Goal: Task Accomplishment & Management: Use online tool/utility

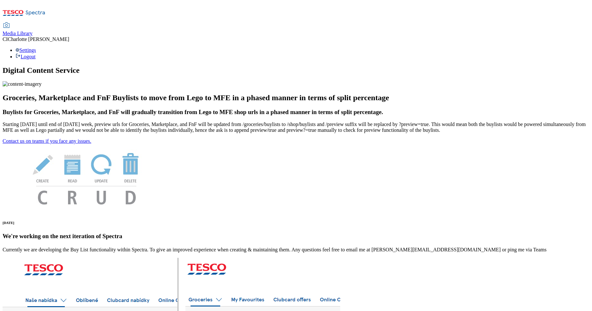
click at [33, 31] on span "Media Library" at bounding box center [18, 33] width 30 height 5
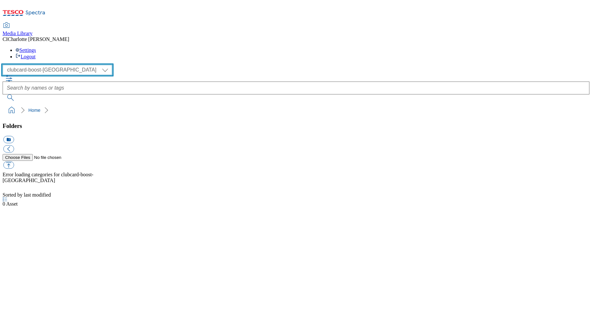
click at [46, 65] on select "Clubcard Boost UK Clubcard Marketing Clubcard ROI clubcard-boost-uk Dotcom UK G…" at bounding box center [58, 70] width 110 height 10
select select "flare-ghs-roi"
click at [5, 65] on select "Clubcard Boost UK Clubcard Marketing Clubcard ROI clubcard-boost-uk Dotcom UK G…" at bounding box center [58, 70] width 110 height 10
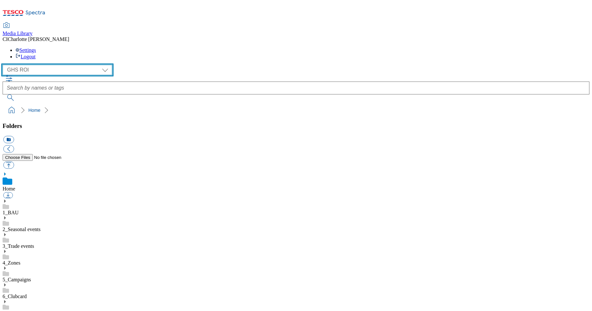
scroll to position [341, 0]
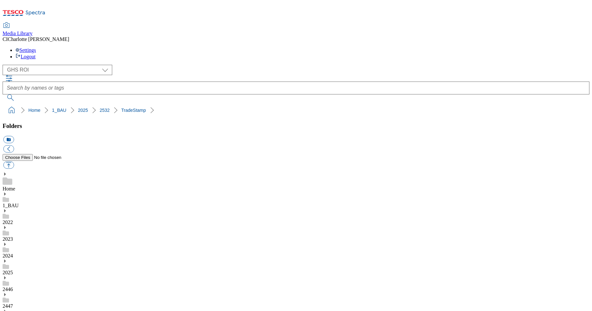
scroll to position [357, 0]
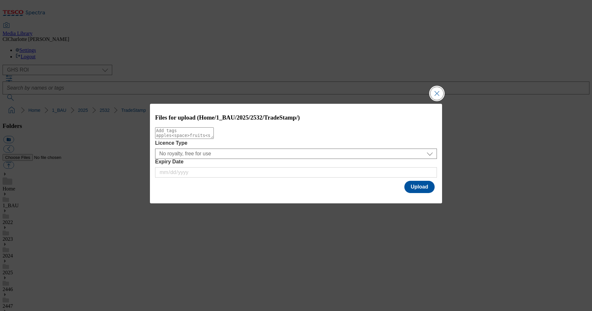
click at [437, 88] on button "Close Modal" at bounding box center [436, 93] width 13 height 13
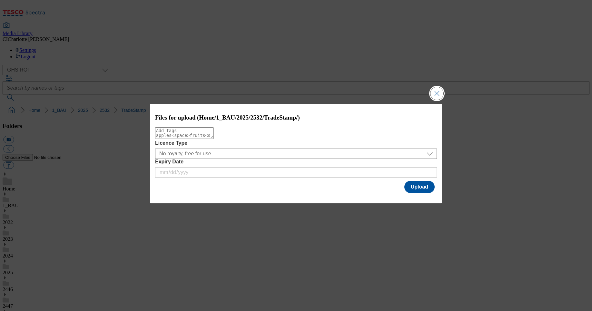
click at [434, 91] on button "Close Modal" at bounding box center [436, 93] width 13 height 13
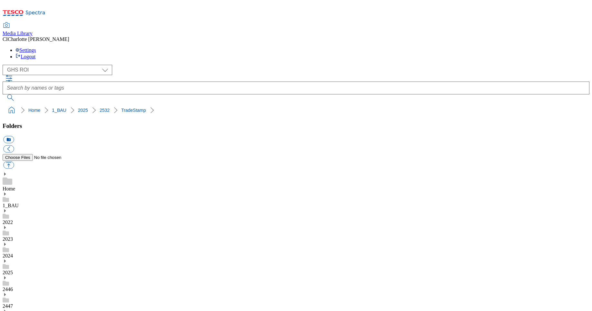
drag, startPoint x: 515, startPoint y: 236, endPoint x: 413, endPoint y: 238, distance: 102.9
copy div "2532-GHS-TradeStamp-Fresh_5.jpg"
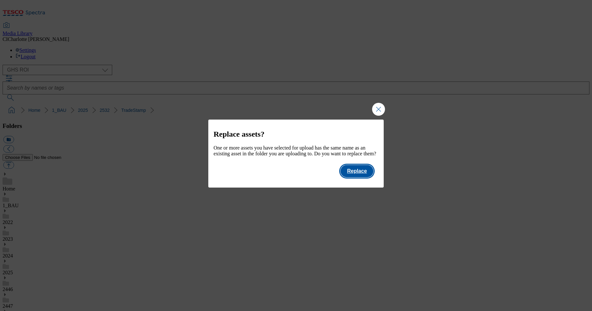
click at [366, 172] on button "Replace" at bounding box center [356, 171] width 33 height 12
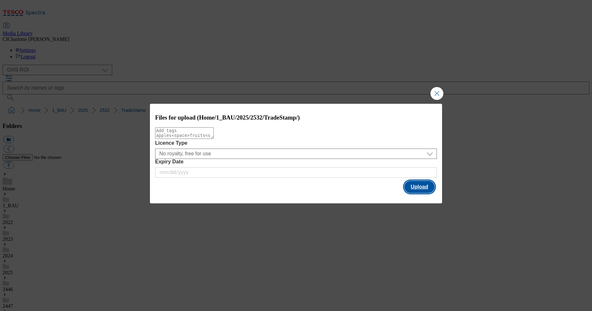
click at [428, 192] on button "Upload" at bounding box center [419, 187] width 30 height 12
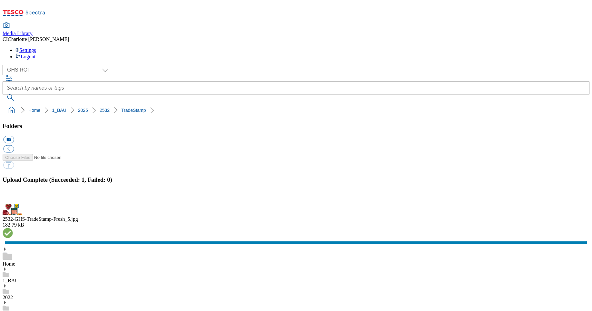
click at [261, 23] on div "Media Library CI Charlotte Itzcovitz Settings Logout" at bounding box center [296, 41] width 587 height 37
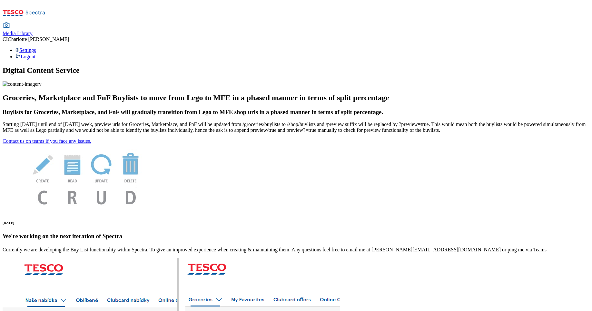
click at [33, 31] on span "Media Library" at bounding box center [18, 33] width 30 height 5
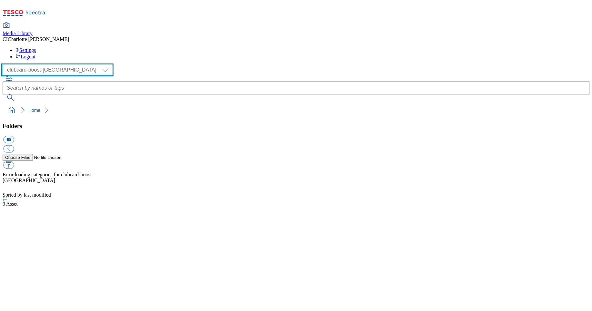
click at [49, 65] on select "Clubcard Boost UK Clubcard Marketing Clubcard ROI clubcard-boost-uk Dotcom UK G…" at bounding box center [58, 70] width 110 height 10
select select "flare-ghs-mktg"
click at [5, 65] on select "Clubcard Boost UK Clubcard Marketing Clubcard ROI clubcard-boost-uk Dotcom UK G…" at bounding box center [58, 70] width 110 height 10
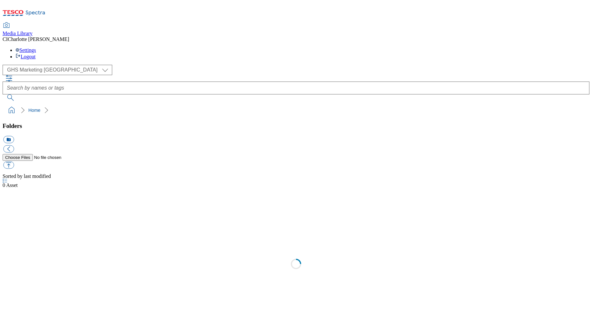
scroll to position [0, 0]
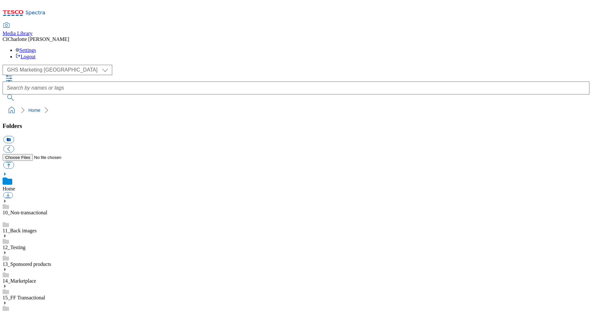
drag, startPoint x: 43, startPoint y: 167, endPoint x: 27, endPoint y: 166, distance: 15.5
click at [43, 301] on div "1_BAU" at bounding box center [296, 309] width 587 height 17
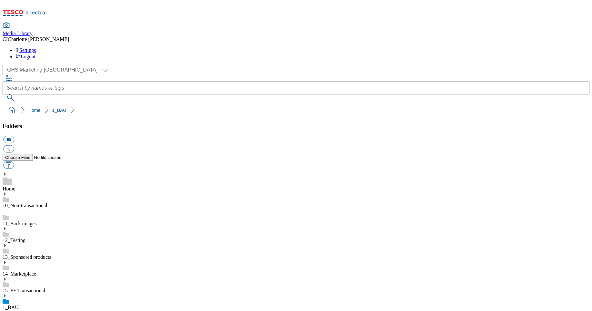
click at [6, 294] on use at bounding box center [5, 295] width 2 height 3
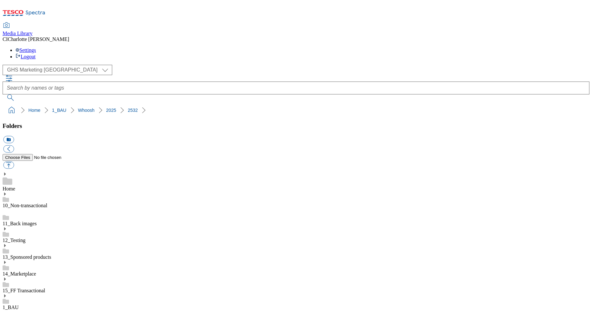
scroll to position [35, 0]
drag, startPoint x: 33, startPoint y: 197, endPoint x: 45, endPoint y: 194, distance: 12.8
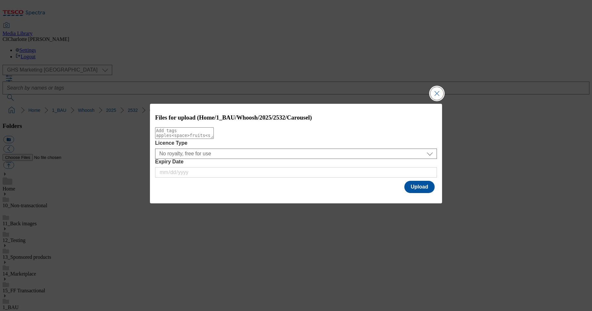
click at [439, 87] on button "Close Modal" at bounding box center [436, 93] width 13 height 13
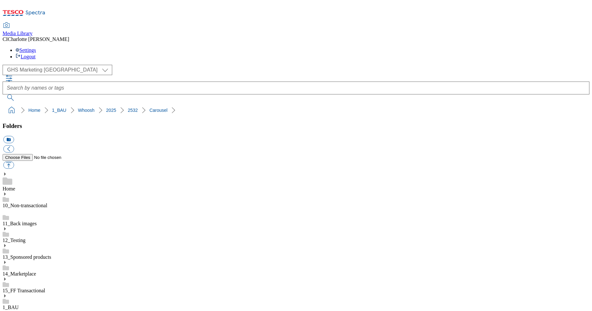
drag, startPoint x: 523, startPoint y: 268, endPoint x: 414, endPoint y: 270, distance: 109.9
copy div "2532-Whoosh-Carousel-2532-coldandflu.jpg"
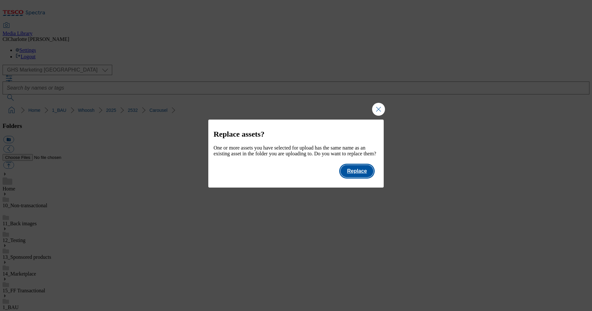
click at [364, 177] on button "Replace" at bounding box center [356, 171] width 33 height 12
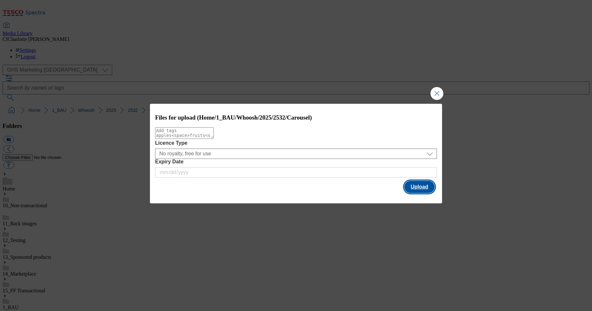
click at [423, 189] on button "Upload" at bounding box center [419, 187] width 30 height 12
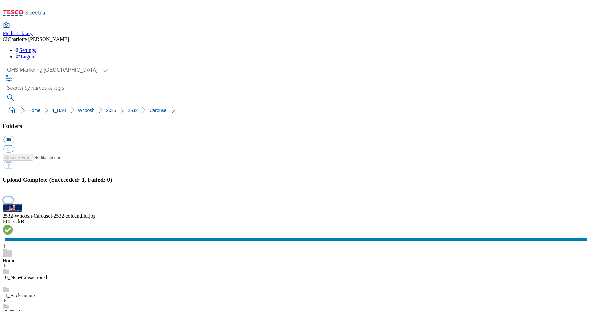
click at [13, 197] on button "button" at bounding box center [8, 200] width 10 height 6
